Goal: Task Accomplishment & Management: Manage account settings

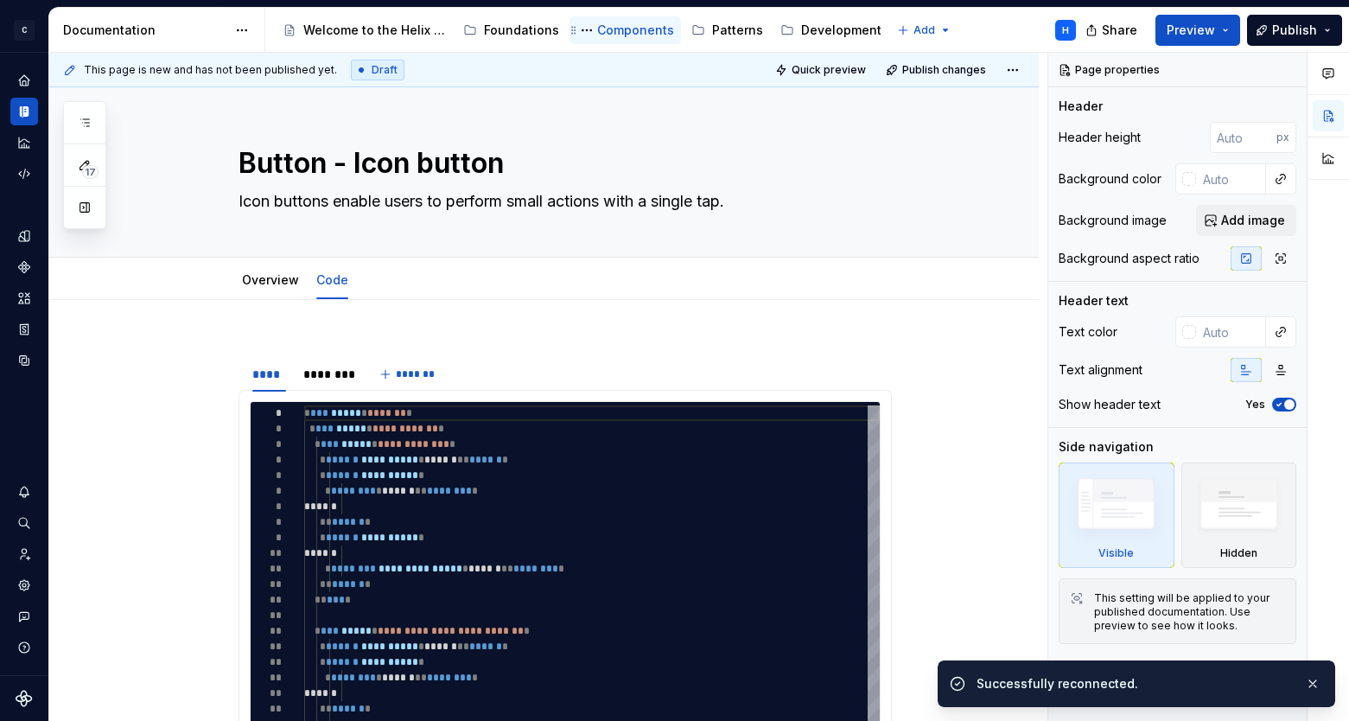
click at [644, 36] on div "Components" at bounding box center [635, 30] width 77 height 17
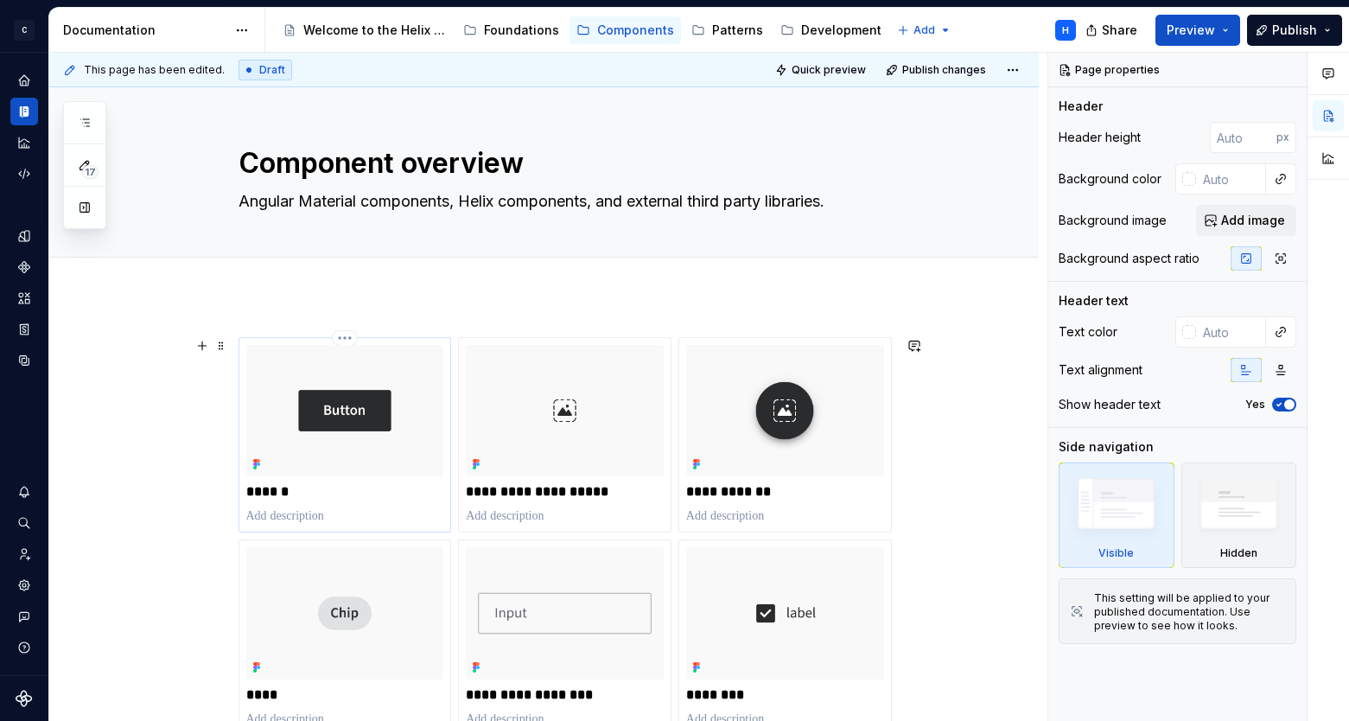
click at [336, 399] on img at bounding box center [345, 410] width 198 height 131
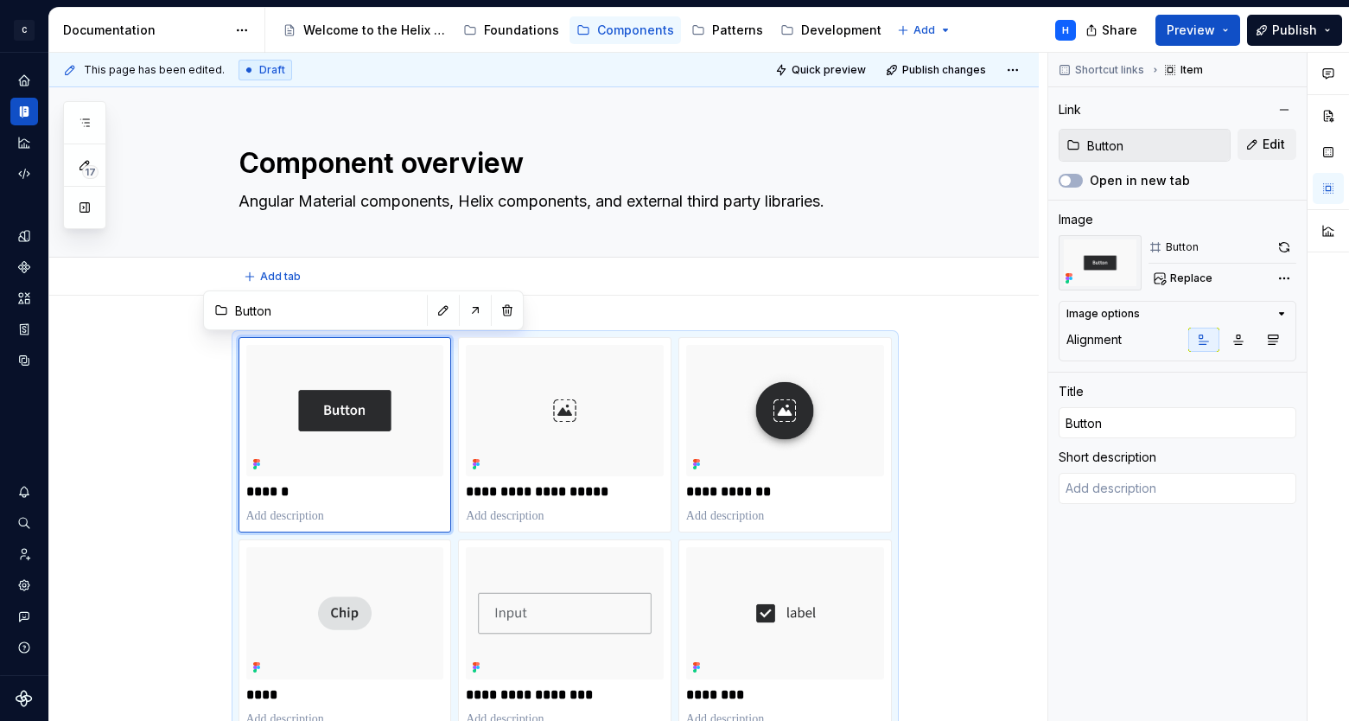
click at [178, 280] on div "Add tab" at bounding box center [565, 277] width 810 height 24
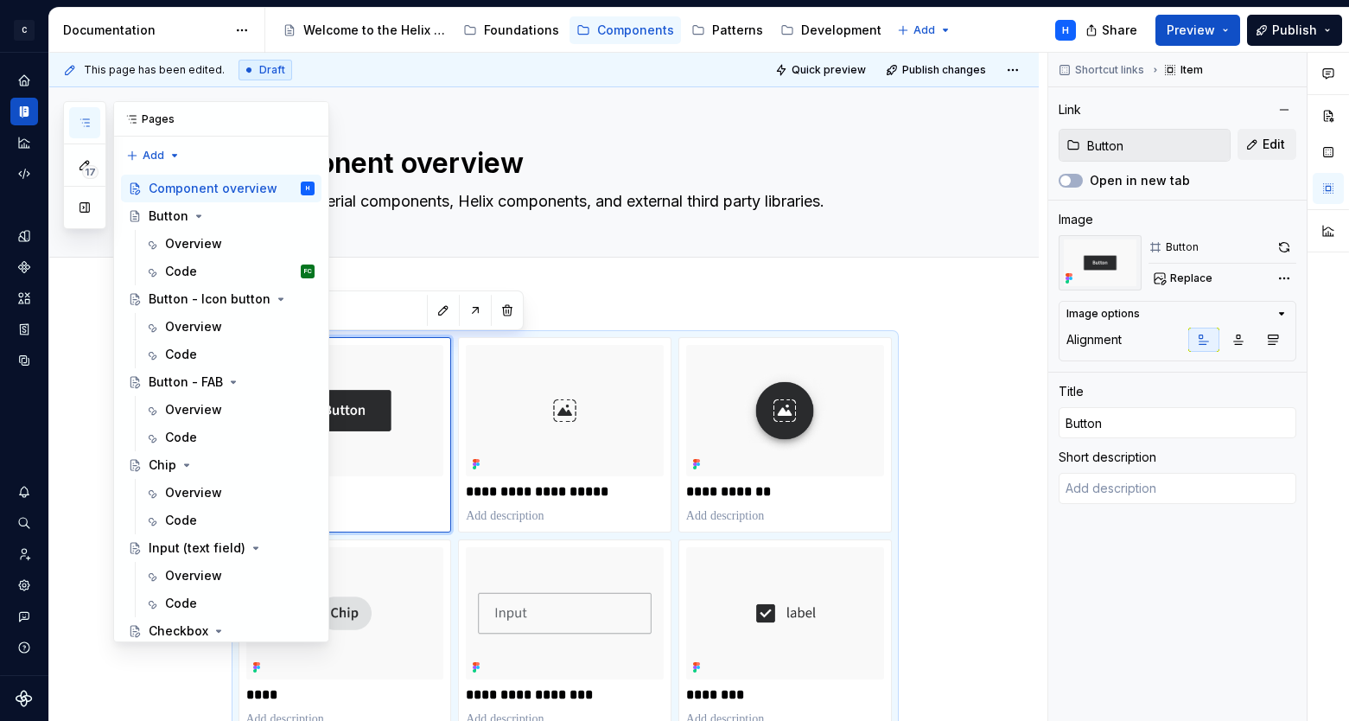
click at [90, 130] on button "button" at bounding box center [84, 122] width 31 height 31
click at [169, 215] on div "Button" at bounding box center [169, 215] width 40 height 17
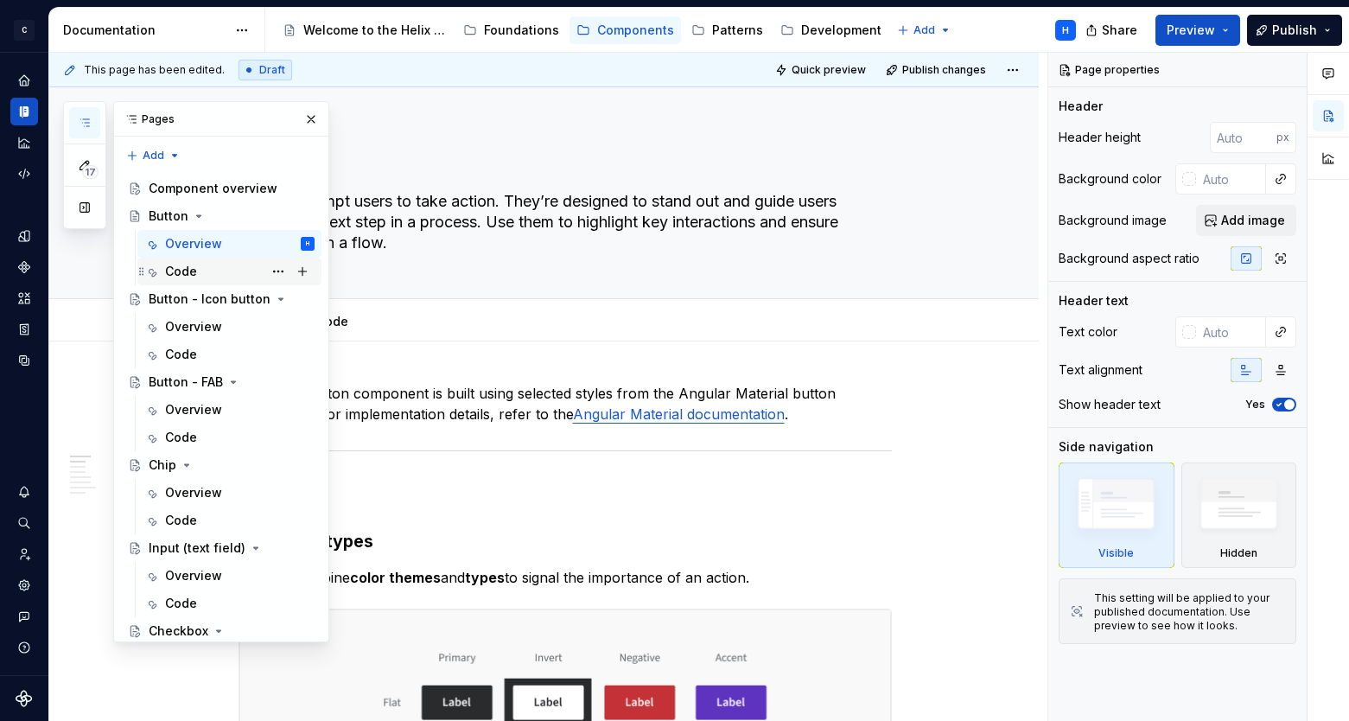
click at [188, 274] on div "Code" at bounding box center [181, 271] width 32 height 17
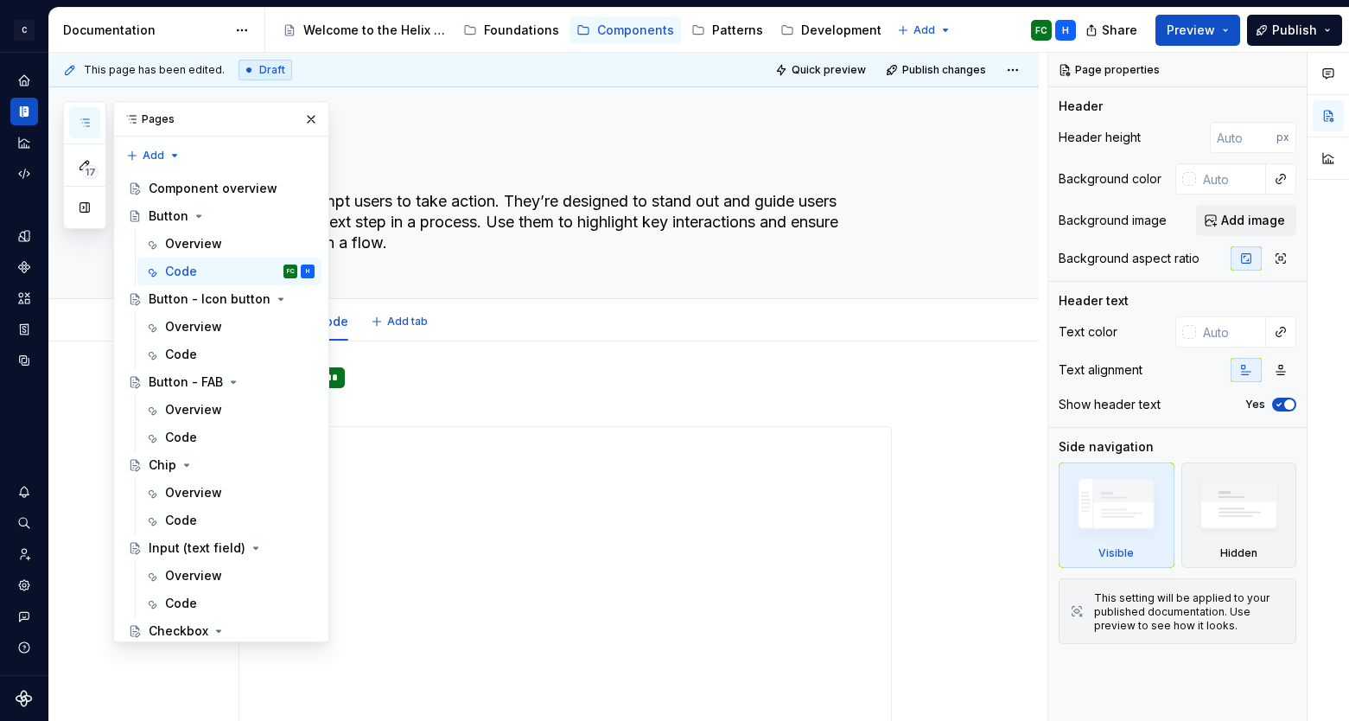
click at [584, 308] on div "Overview Code Add tab" at bounding box center [565, 322] width 674 height 38
click at [303, 117] on button "button" at bounding box center [311, 119] width 24 height 24
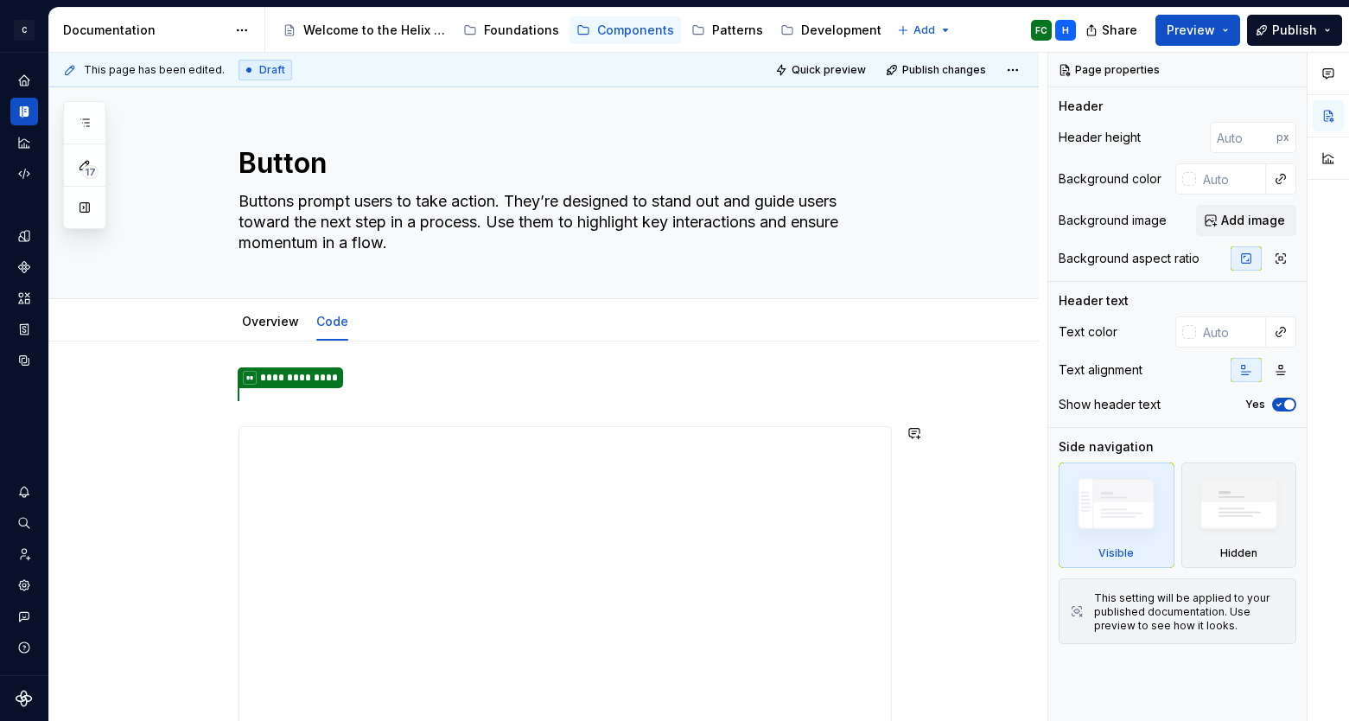
click at [991, 404] on div "**********" at bounding box center [544, 723] width 990 height 765
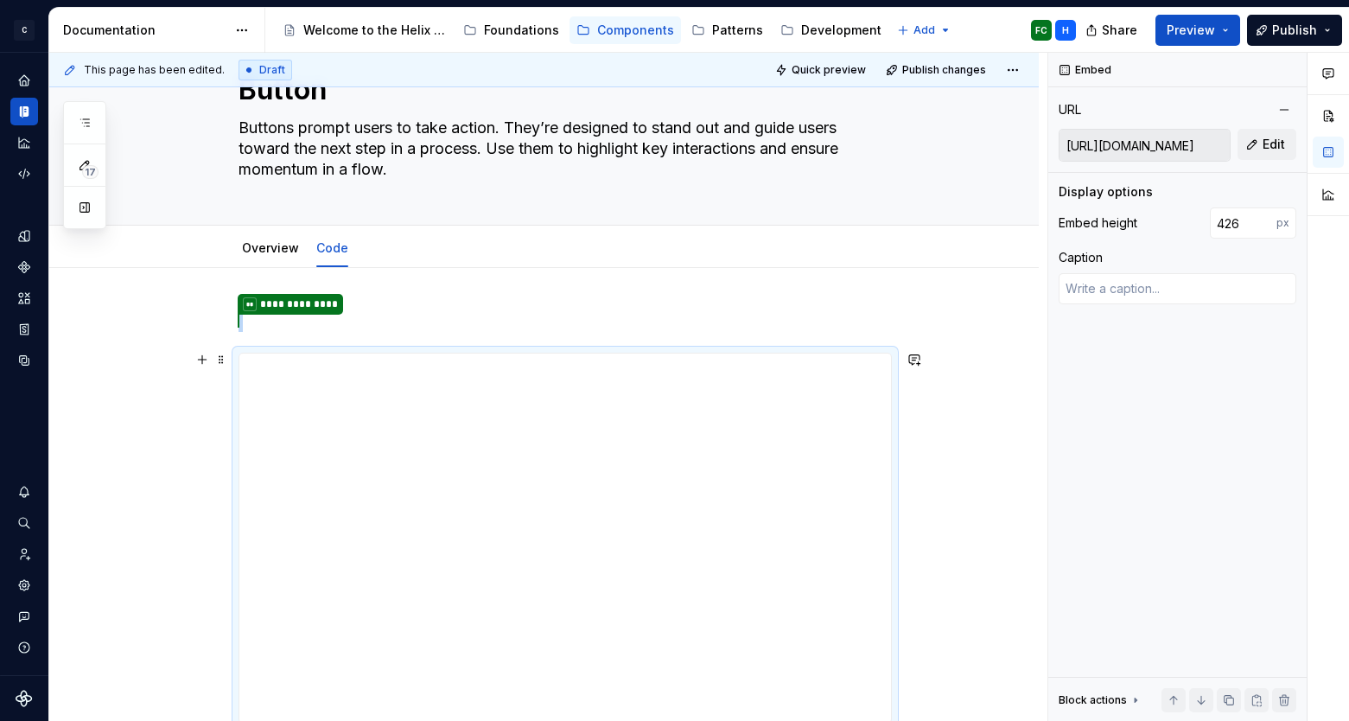
click at [952, 347] on div "**********" at bounding box center [544, 650] width 990 height 765
click at [224, 358] on span at bounding box center [221, 359] width 14 height 24
click at [864, 284] on div "**********" at bounding box center [544, 650] width 990 height 765
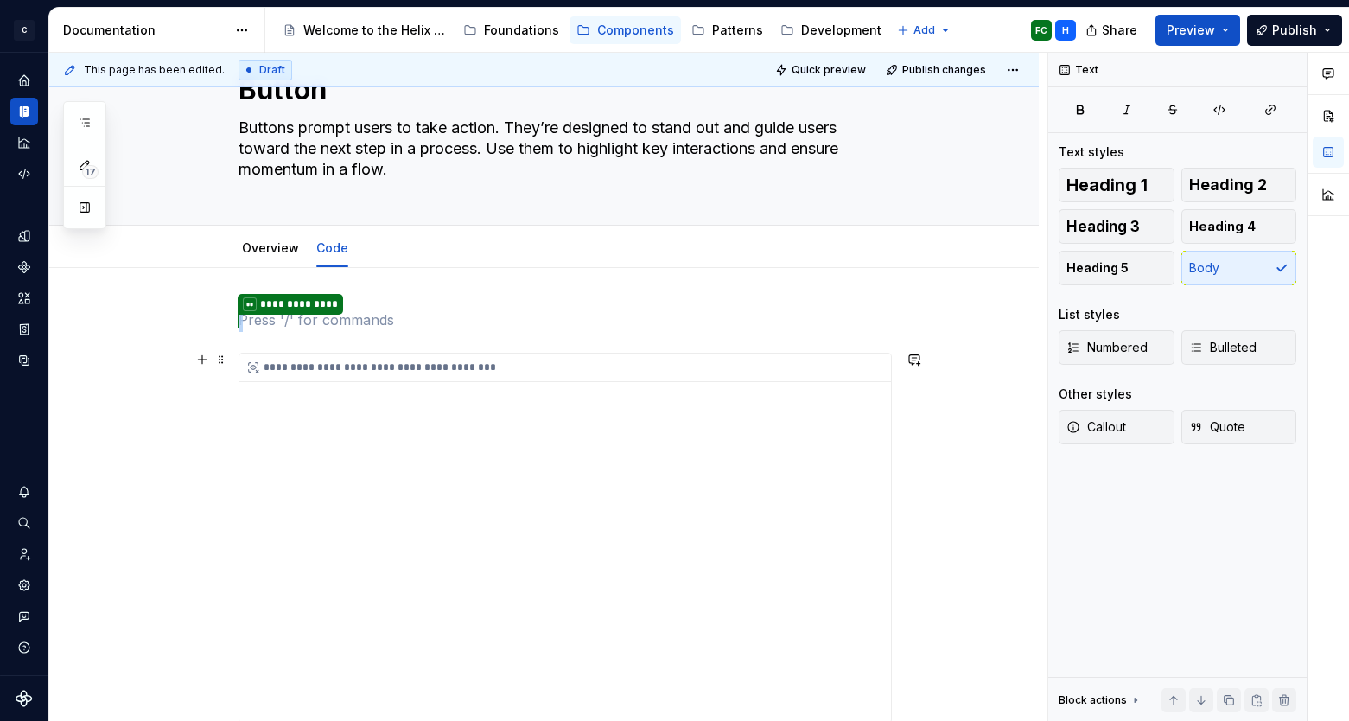
click at [883, 402] on div "**********" at bounding box center [565, 538] width 652 height 368
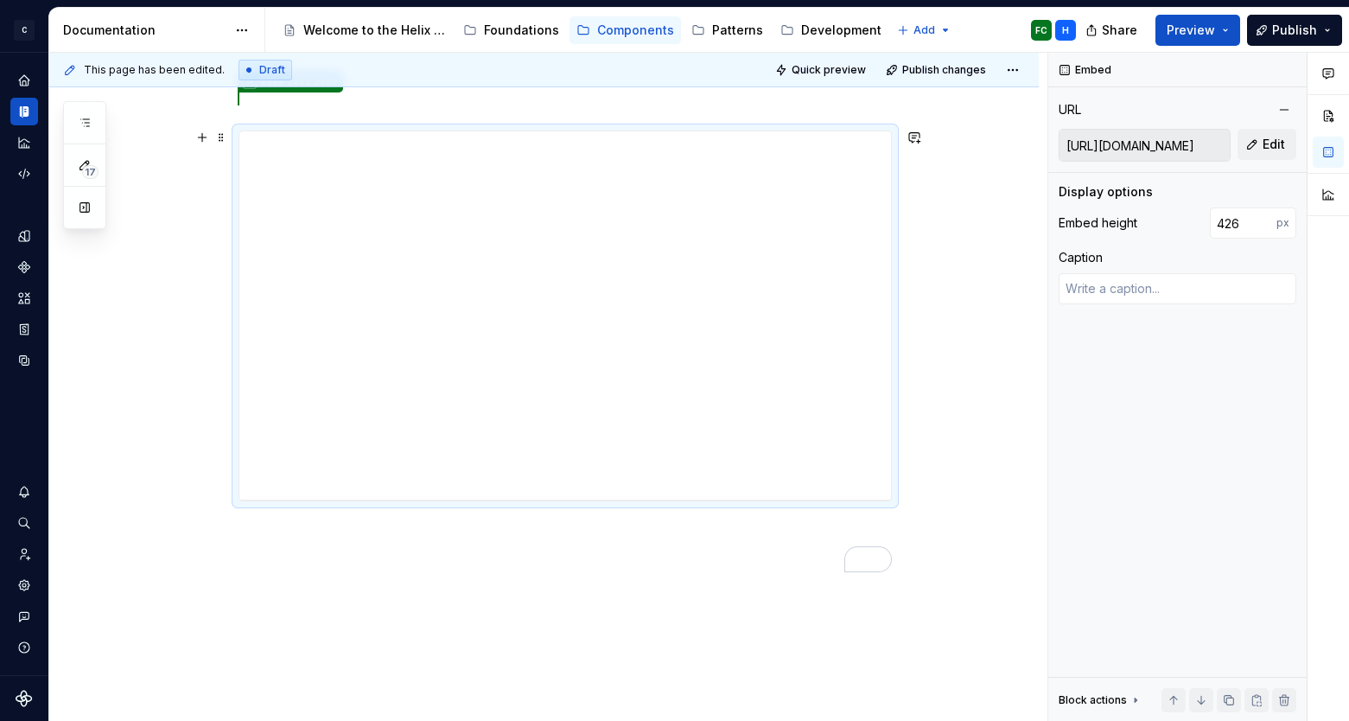
scroll to position [0, 0]
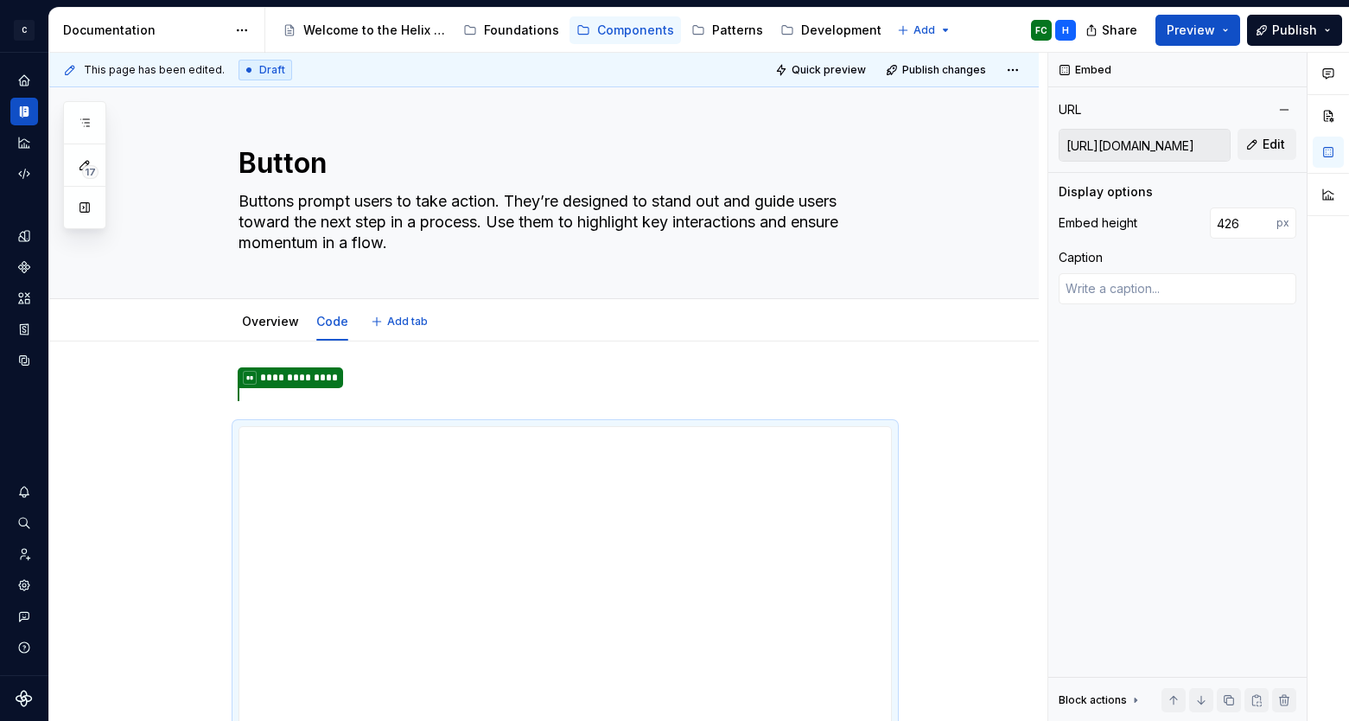
click at [970, 335] on div "Overview Code Add tab" at bounding box center [544, 320] width 990 height 42
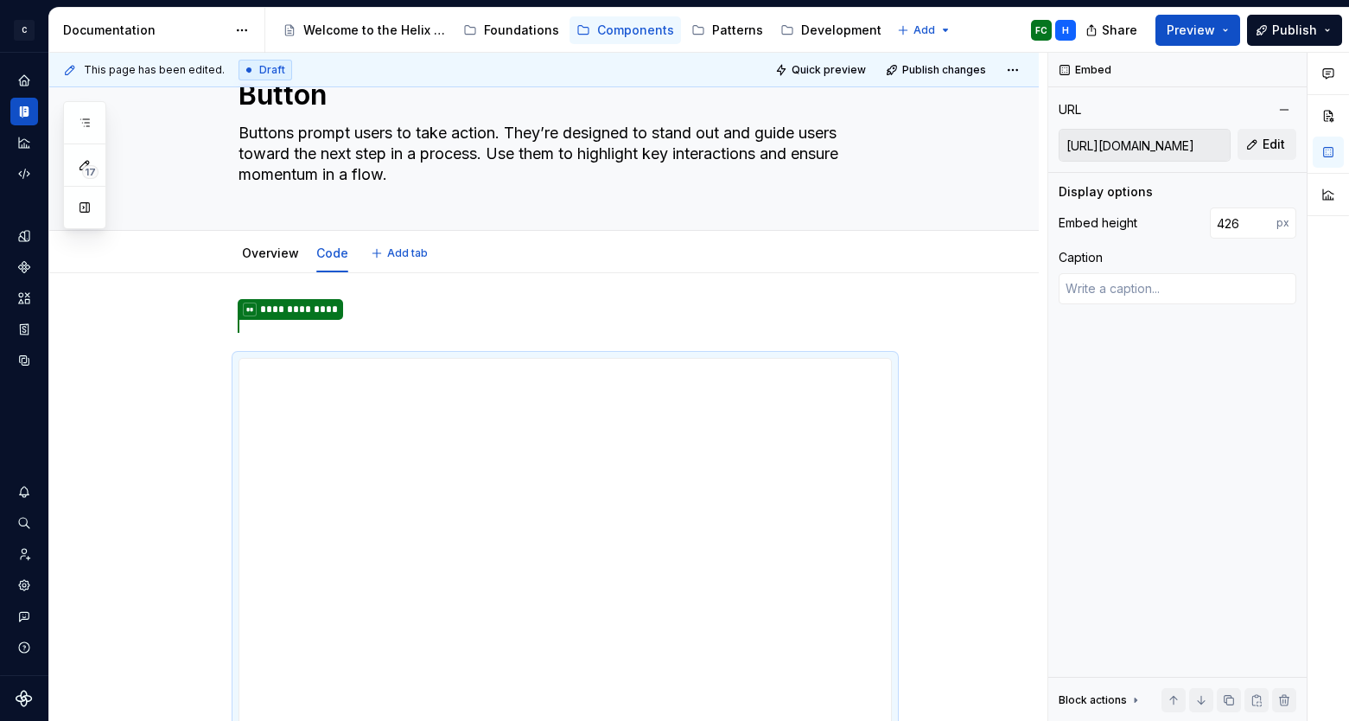
scroll to position [61, 0]
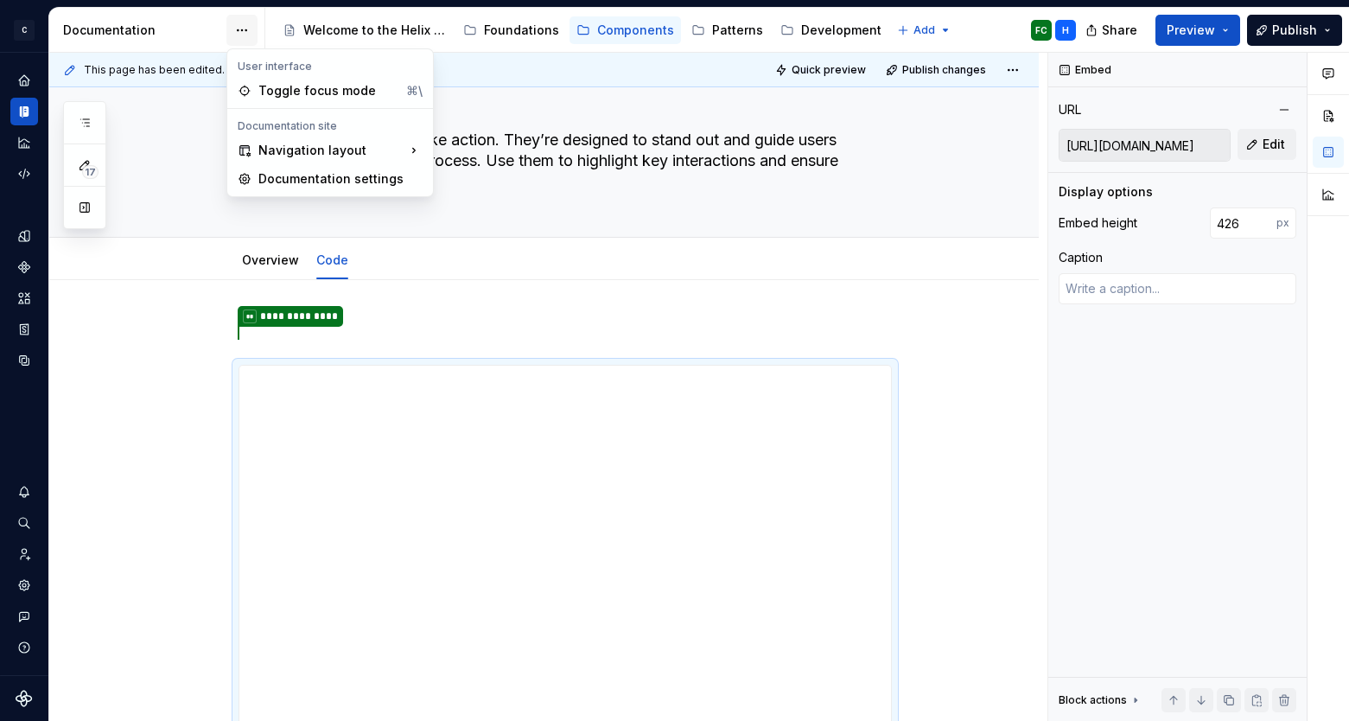
click at [244, 32] on html "C Helix H Design system data Documentation Accessibility guide for tree Page tr…" at bounding box center [674, 360] width 1349 height 721
click at [281, 180] on div "Documentation settings" at bounding box center [340, 179] width 164 height 17
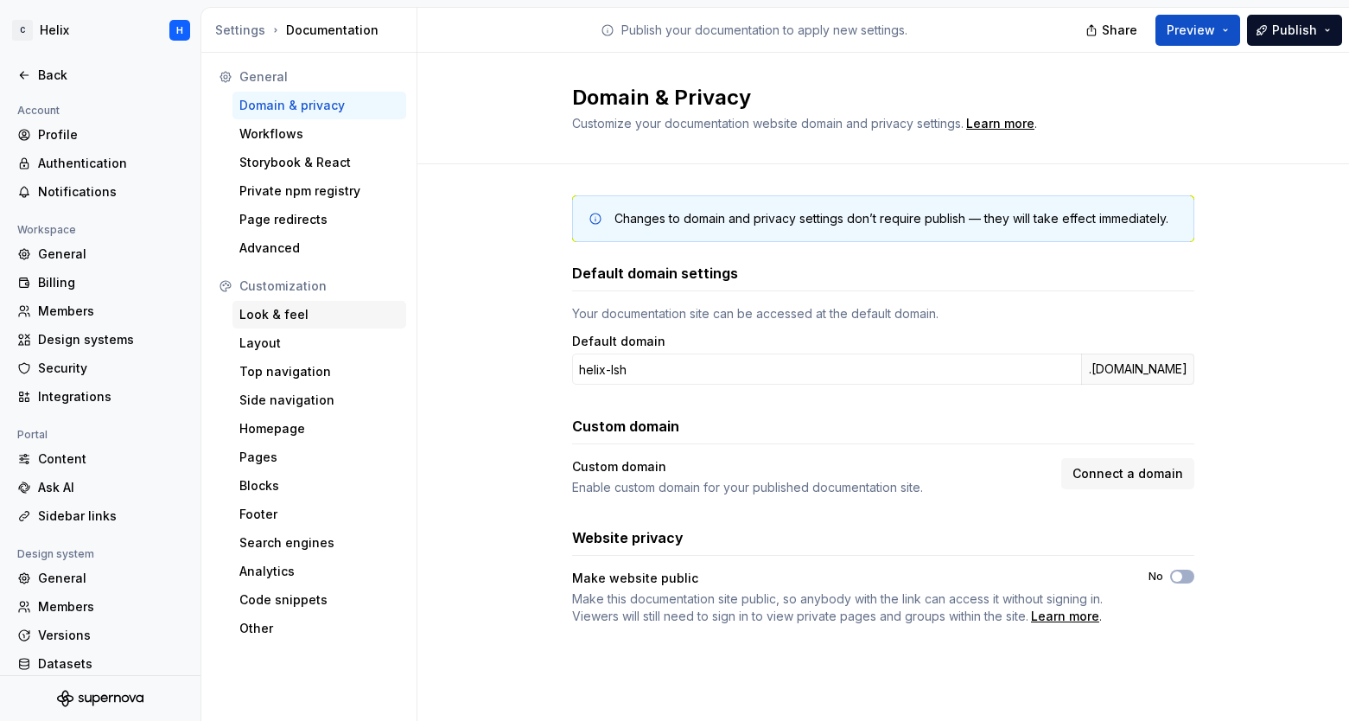
click at [303, 312] on div "Look & feel" at bounding box center [319, 314] width 160 height 17
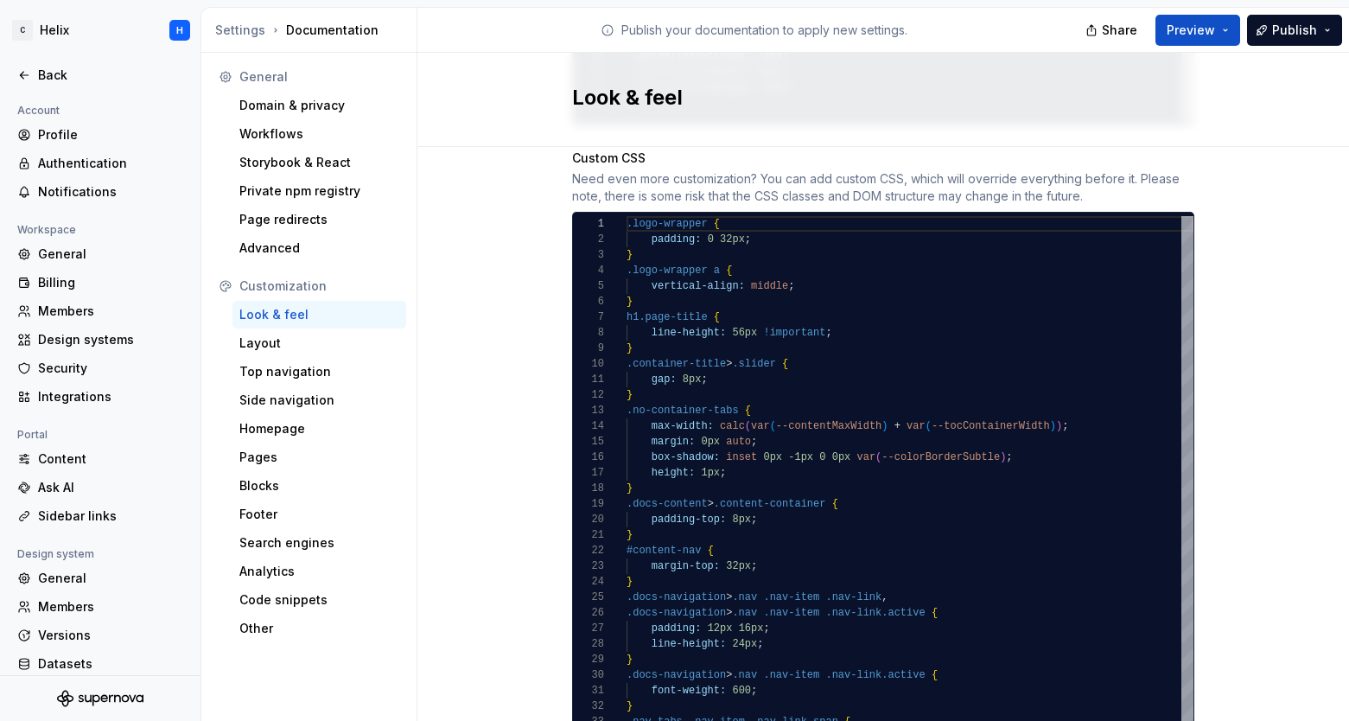
scroll to position [1763, 0]
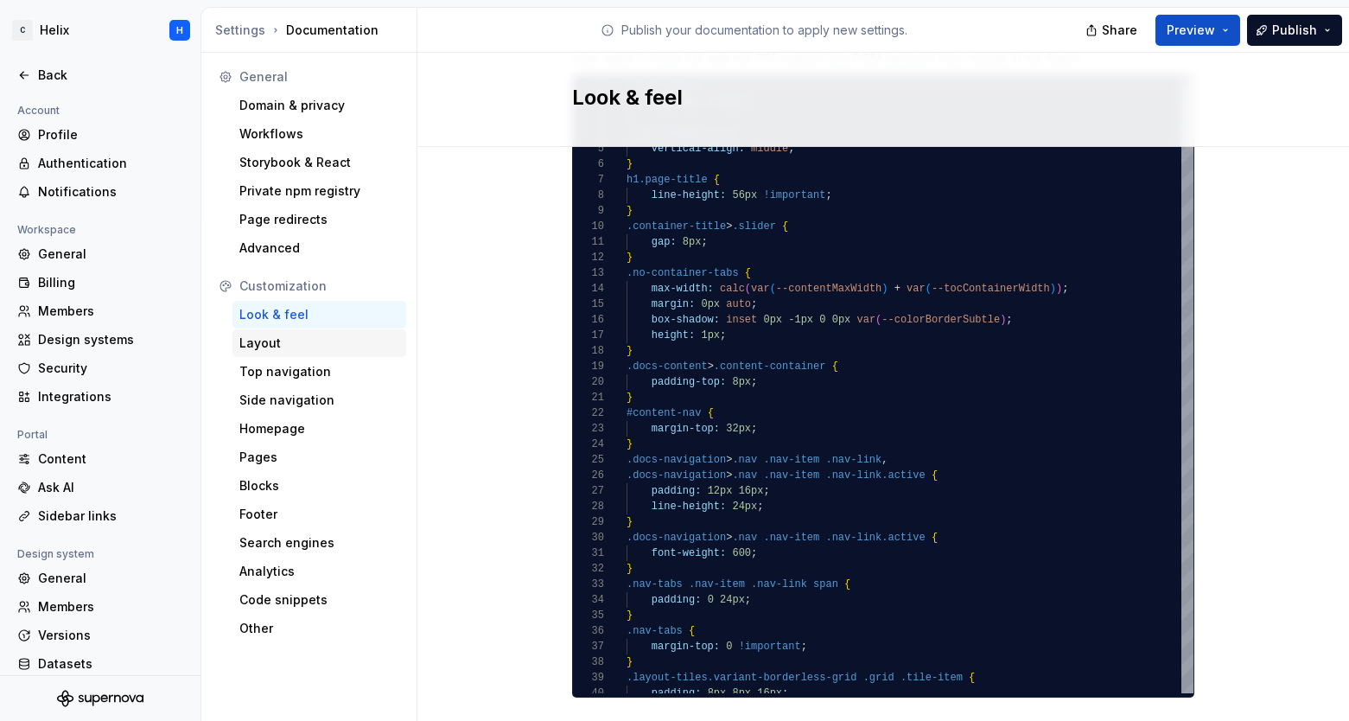
click at [304, 340] on div "Layout" at bounding box center [319, 343] width 160 height 17
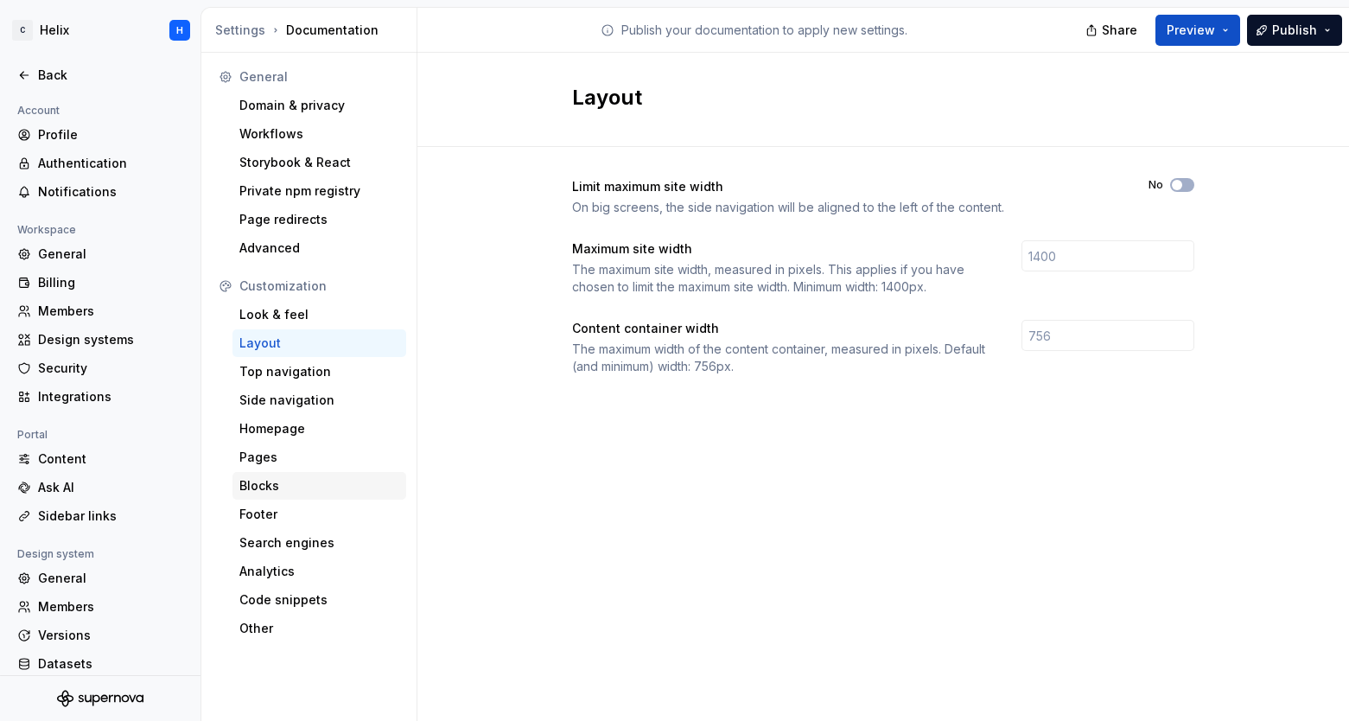
click at [300, 479] on div "Blocks" at bounding box center [319, 485] width 160 height 17
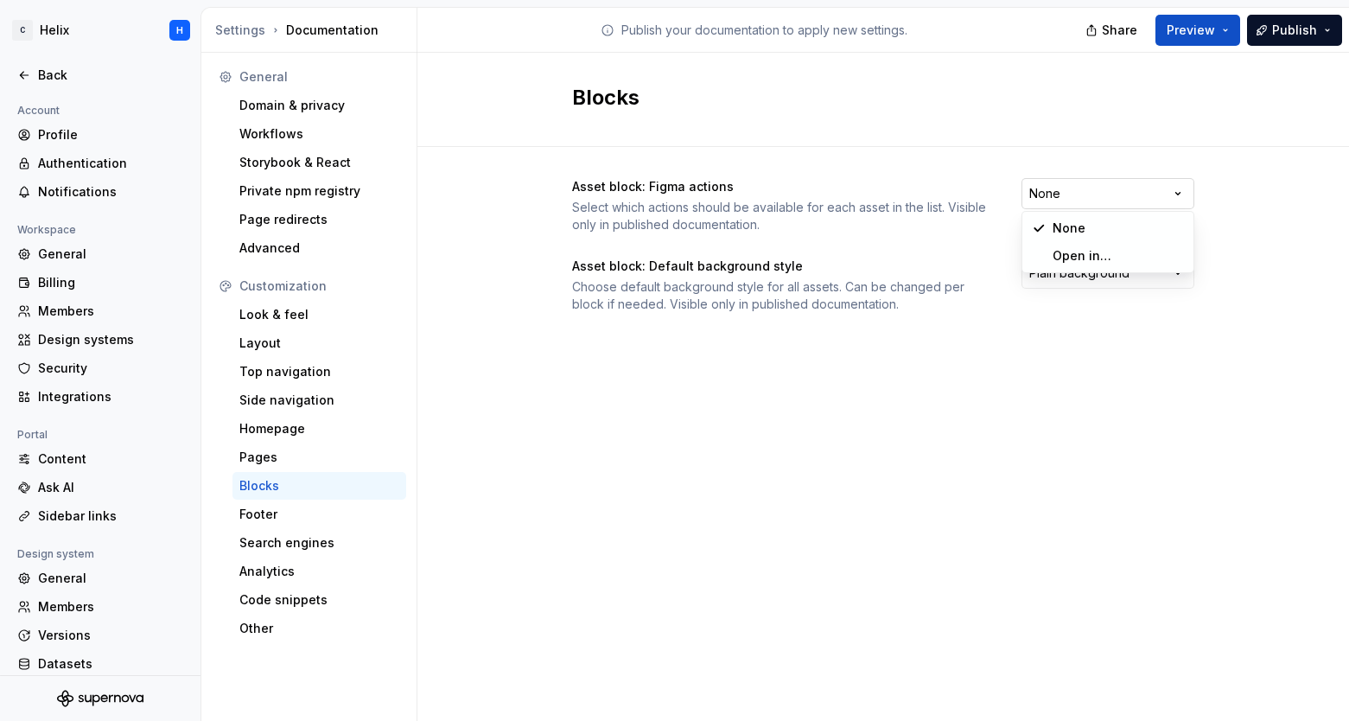
click at [1134, 193] on html "C Helix H Back Account Profile Authentication Notifications Workspace General B…" at bounding box center [674, 360] width 1349 height 721
click at [1279, 189] on html "C Helix H Back Account Profile Authentication Notifications Workspace General B…" at bounding box center [674, 360] width 1349 height 721
click at [1149, 188] on html "C Helix H Back Account Profile Authentication Notifications Workspace General B…" at bounding box center [674, 360] width 1349 height 721
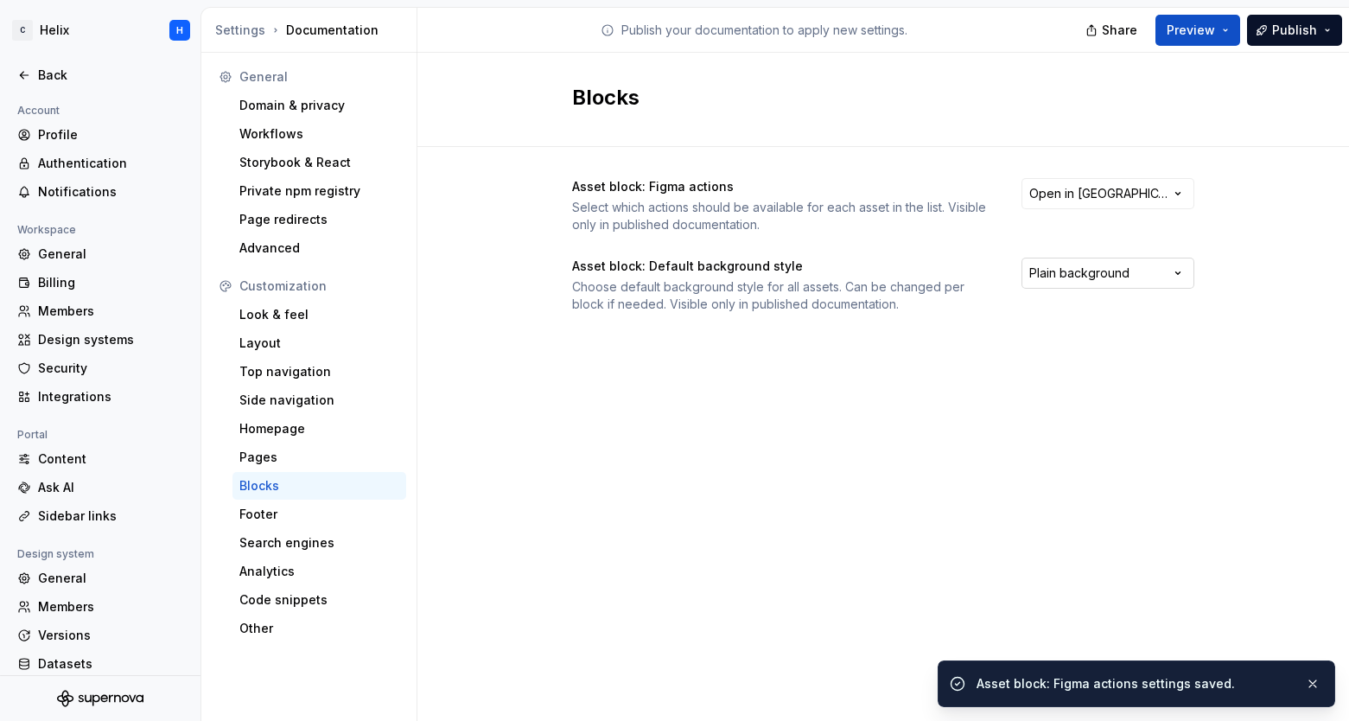
click at [1159, 271] on html "C Helix H Back Account Profile Authentication Notifications Workspace General B…" at bounding box center [674, 360] width 1349 height 721
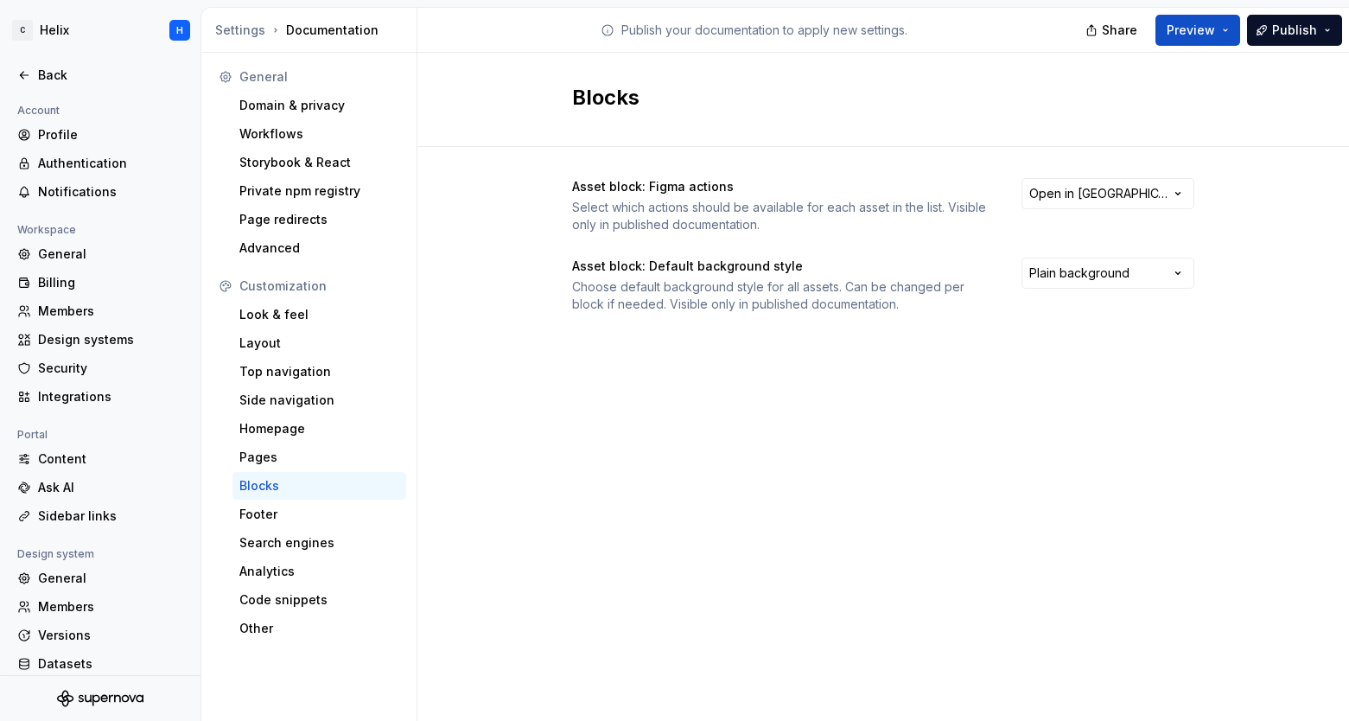
click at [1229, 244] on html "C Helix H Back Account Profile Authentication Notifications Workspace General B…" at bounding box center [674, 360] width 1349 height 721
click at [290, 602] on div "Code snippets" at bounding box center [319, 599] width 160 height 17
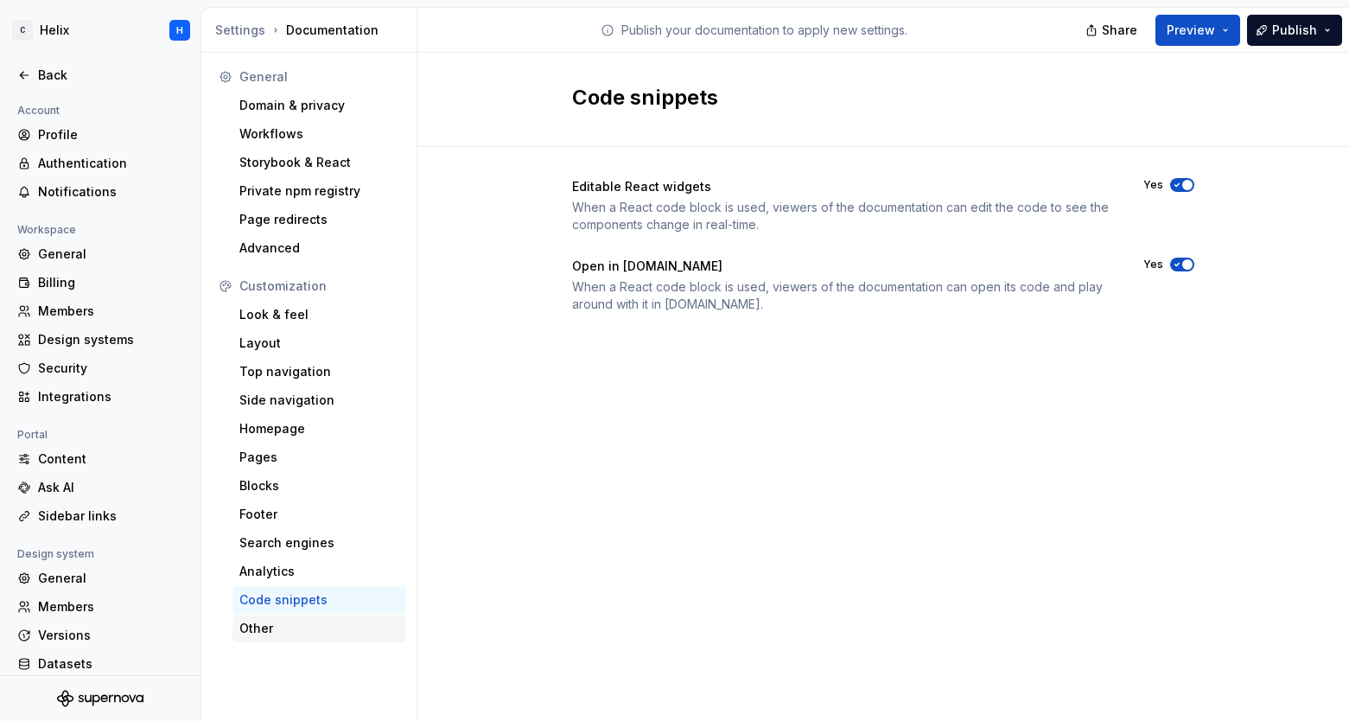
click at [289, 622] on div "Other" at bounding box center [319, 628] width 160 height 17
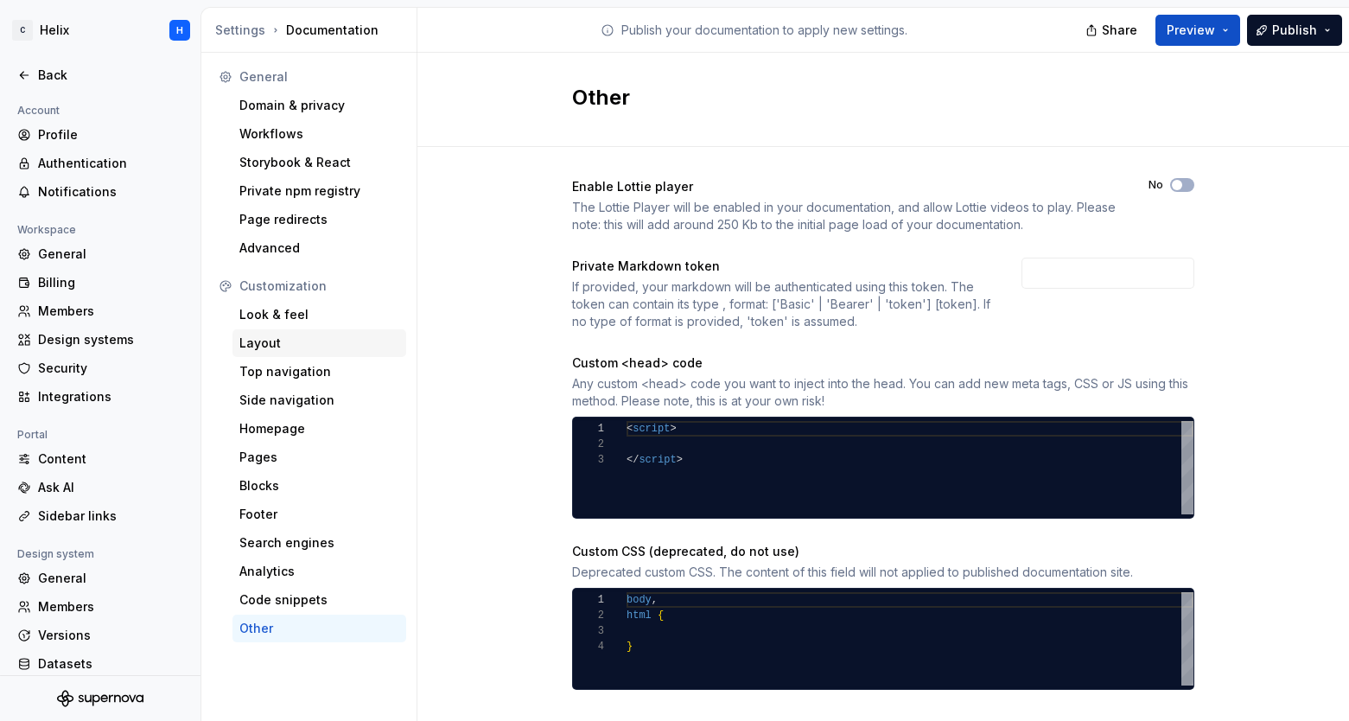
click at [297, 347] on div "Layout" at bounding box center [319, 343] width 160 height 17
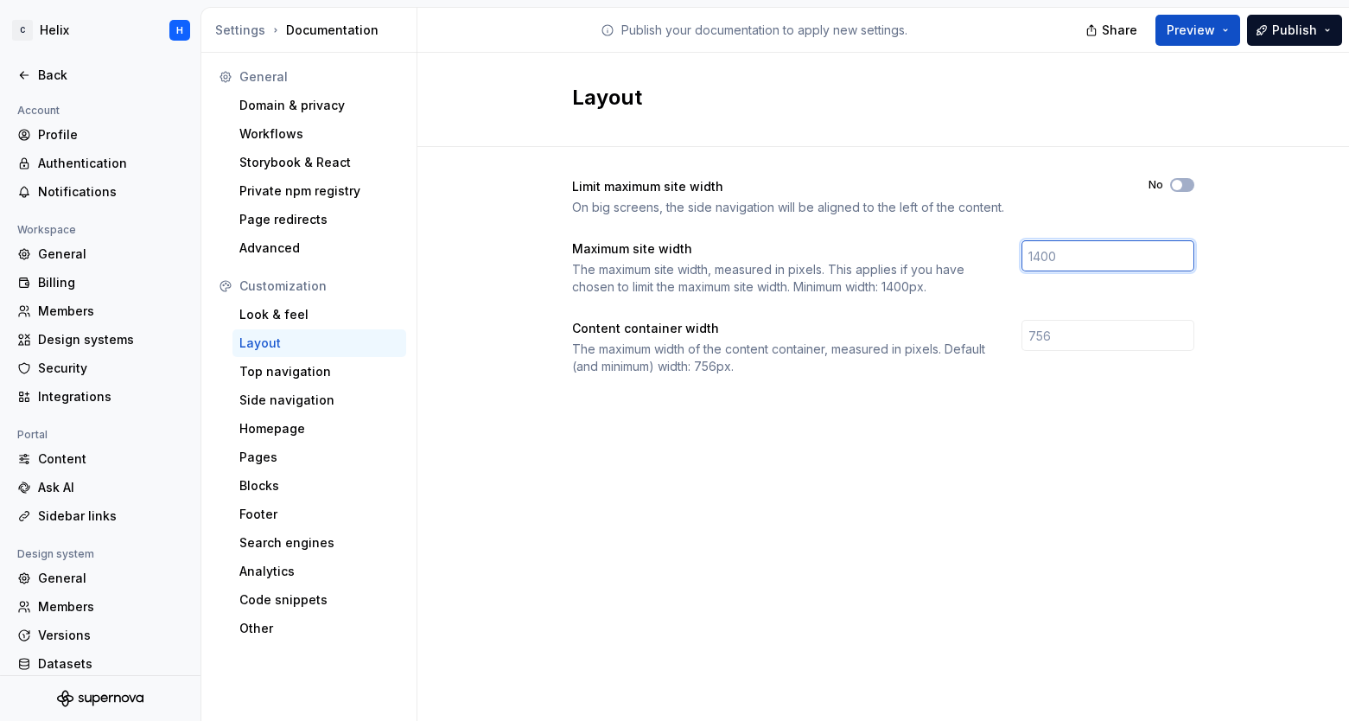
click at [1049, 261] on input "number" at bounding box center [1108, 255] width 173 height 31
click at [1063, 330] on input "number" at bounding box center [1108, 335] width 173 height 31
click at [902, 434] on div "Limit maximum site width On big screens, the side navigation will be aligned to…" at bounding box center [883, 294] width 622 height 294
click at [233, 32] on div "Settings" at bounding box center [240, 30] width 50 height 17
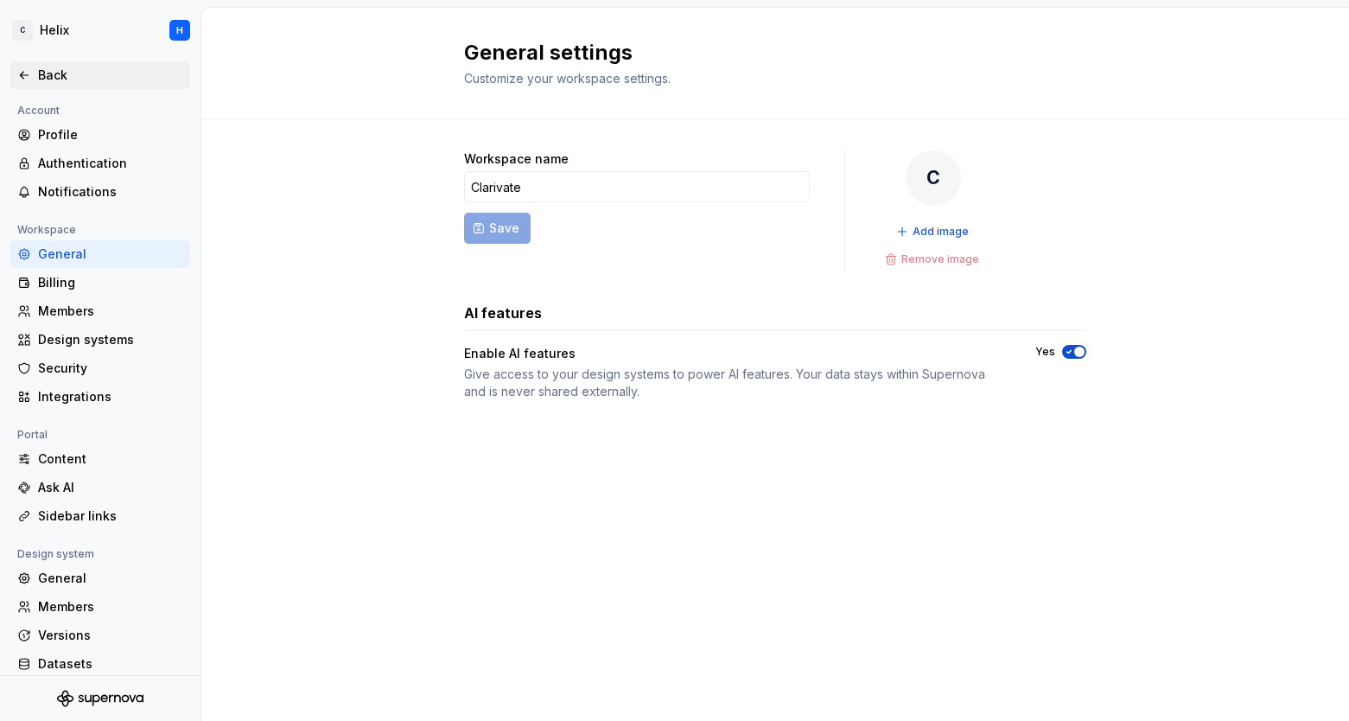
click at [48, 74] on div "Back" at bounding box center [110, 75] width 145 height 17
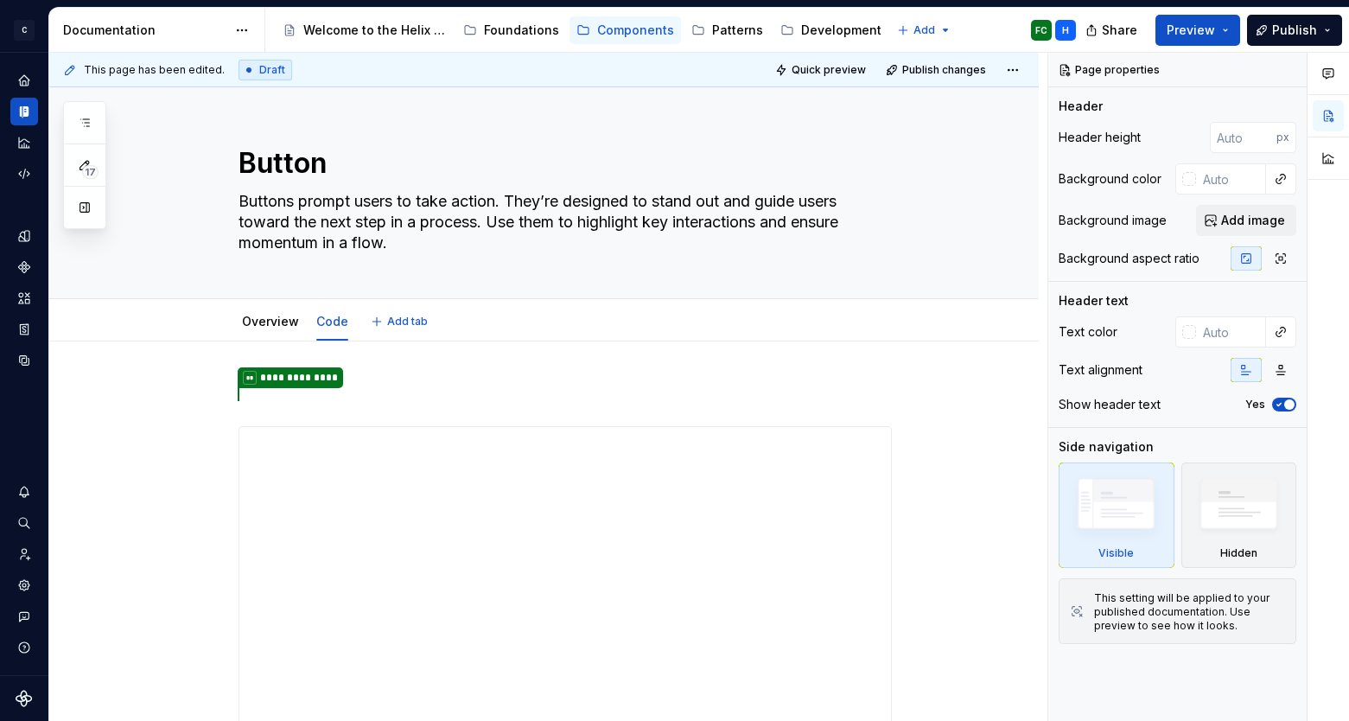
type textarea "*"
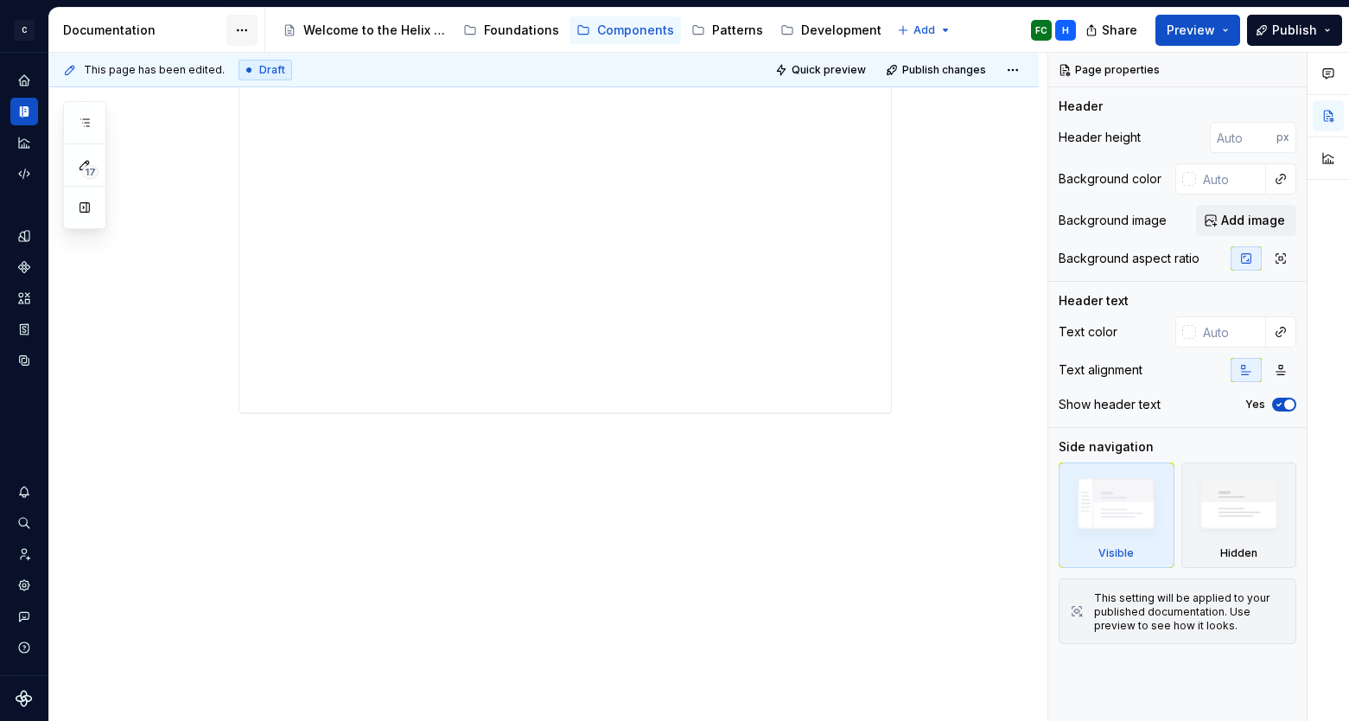
click at [244, 33] on html "C Helix H Design system data Documentation Accessibility guide for tree Page tr…" at bounding box center [674, 360] width 1349 height 721
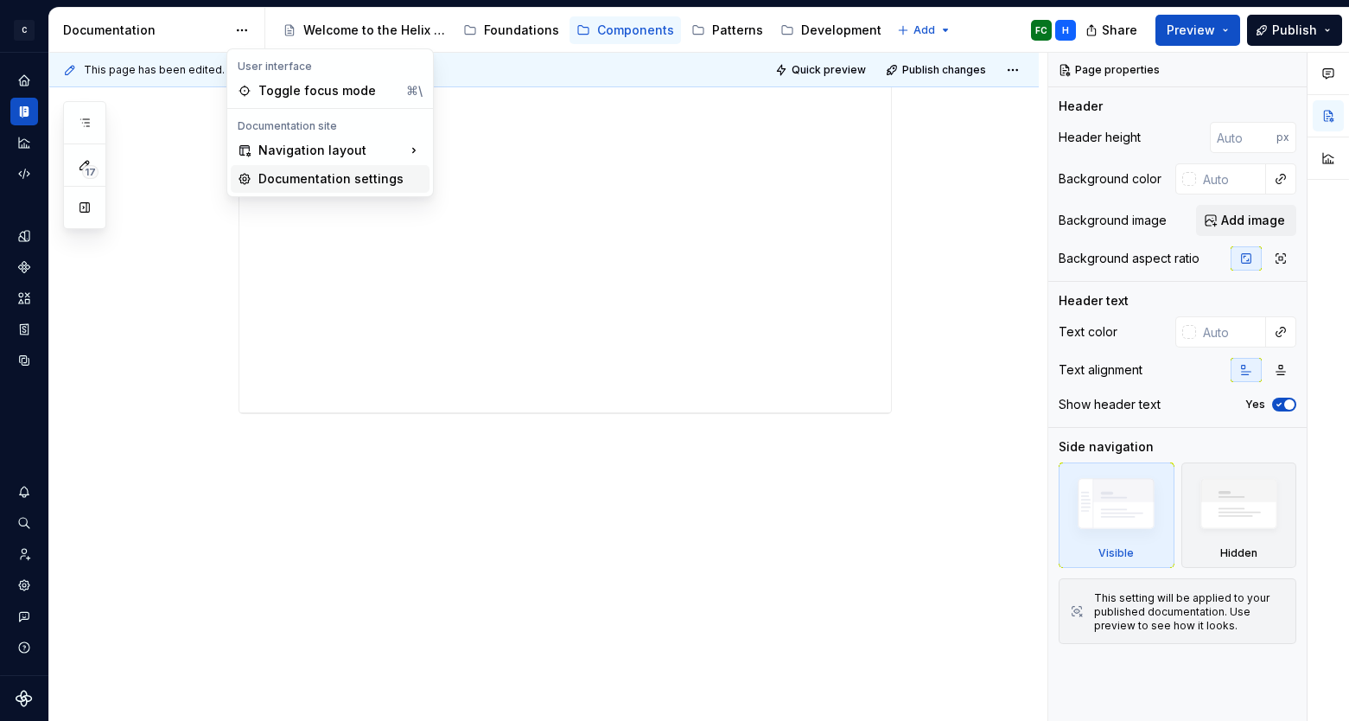
click at [321, 180] on div "Documentation settings" at bounding box center [340, 178] width 164 height 17
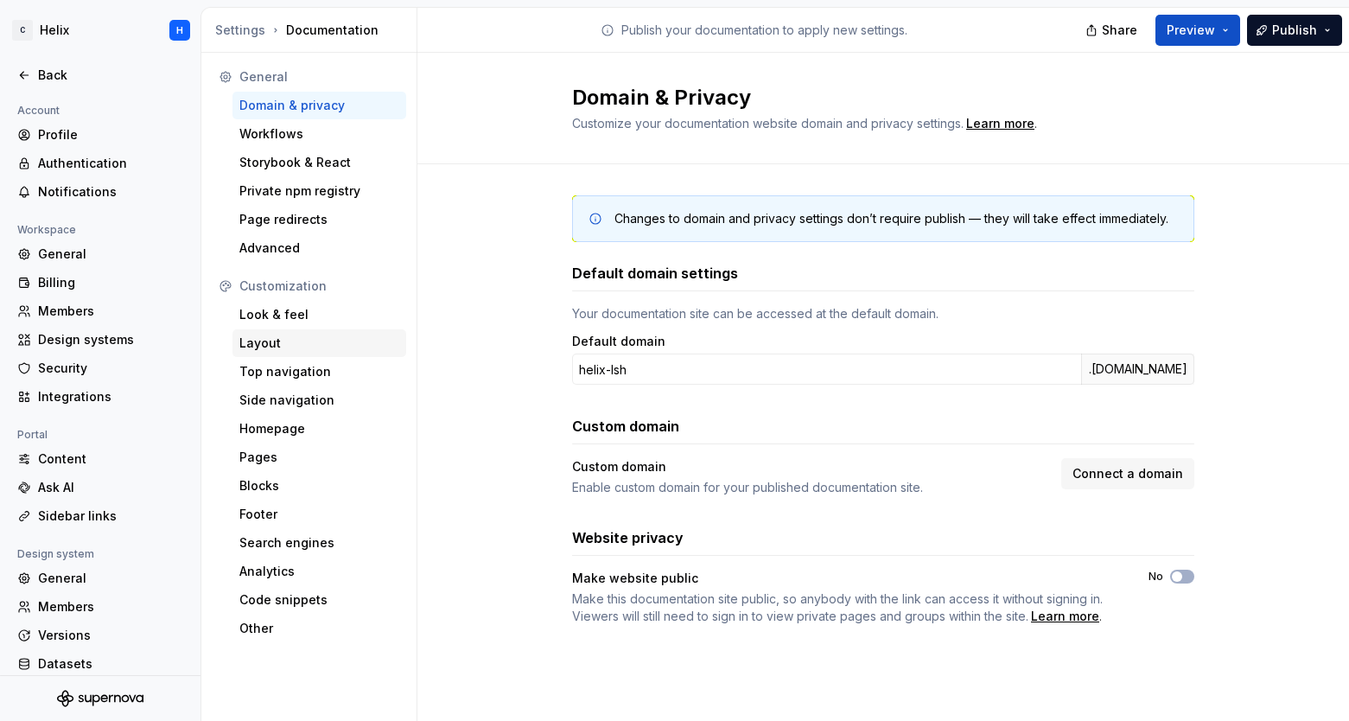
click at [271, 345] on div "Layout" at bounding box center [319, 343] width 160 height 17
